Goal: Information Seeking & Learning: Learn about a topic

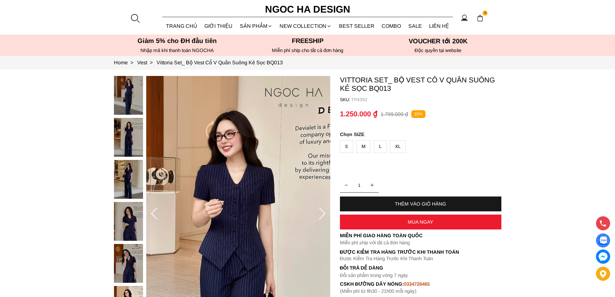
click at [135, 16] on div at bounding box center [135, 18] width 10 height 10
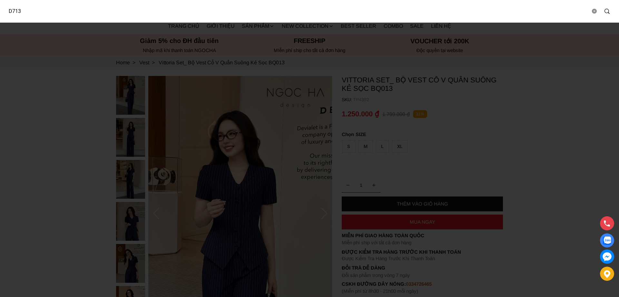
click at [104, 11] on input "D713" at bounding box center [297, 11] width 588 height 15
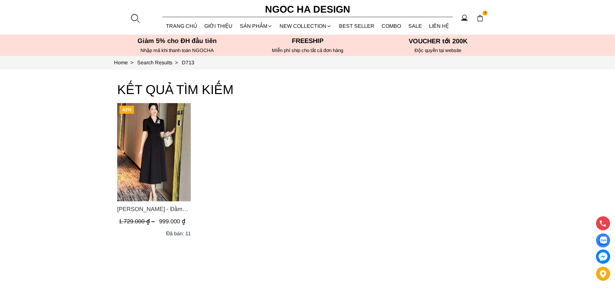
click at [161, 131] on img "Product image - Irene Dress - Đầm Vest Dáng Xòe Kèm Đai D713" at bounding box center [154, 152] width 74 height 98
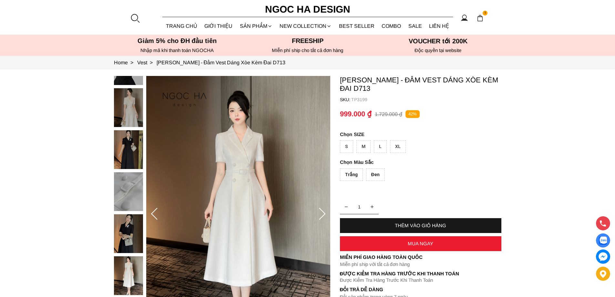
click at [136, 17] on div at bounding box center [135, 18] width 10 height 10
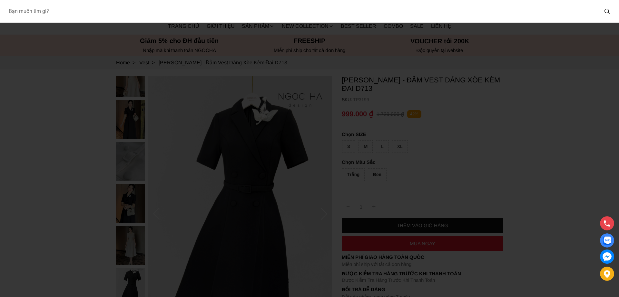
click at [122, 10] on input "Input search Bạn muốn tìm gì?" at bounding box center [301, 11] width 596 height 15
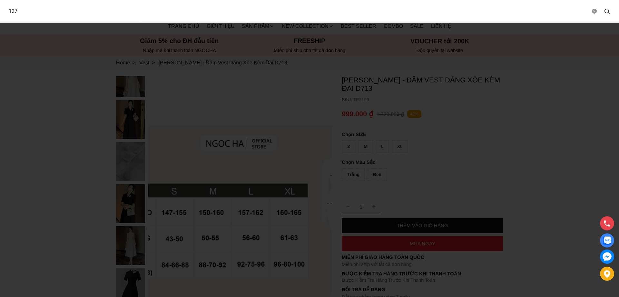
type input "127"
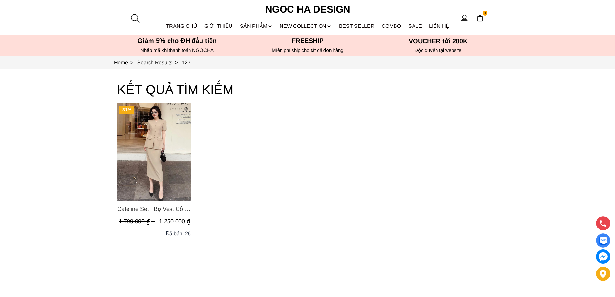
click at [149, 149] on img "Product image - Cateline Set_ Bộ Vest Cổ V Đính Cúc Nhí Chân Váy Bút Chì BJ127" at bounding box center [154, 152] width 74 height 98
